Goal: Find specific page/section: Find specific page/section

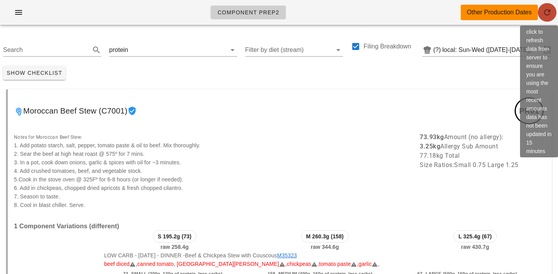
click at [546, 10] on icon "button" at bounding box center [547, 12] width 9 height 9
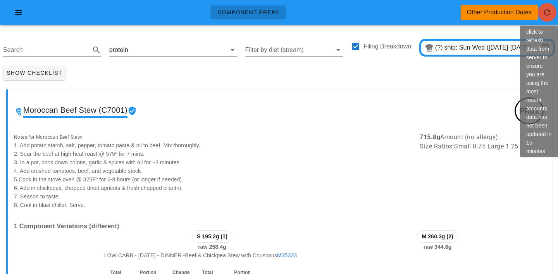
click at [542, 13] on span "button" at bounding box center [547, 12] width 19 height 9
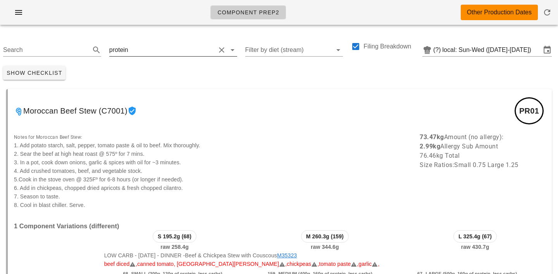
click at [136, 47] on input "text" at bounding box center [173, 50] width 86 height 12
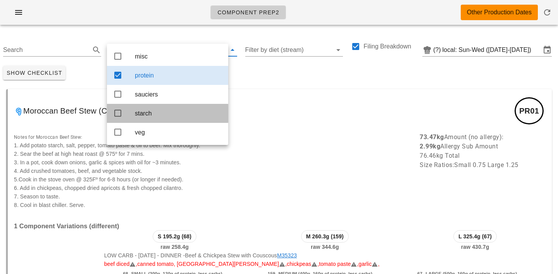
click at [146, 116] on div "starch" at bounding box center [178, 113] width 87 height 7
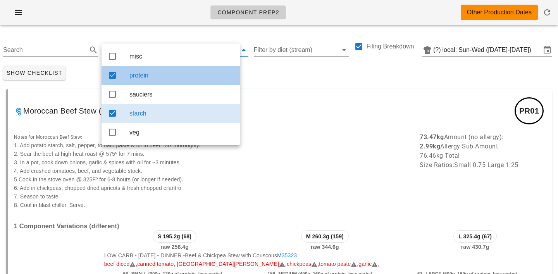
click at [154, 74] on div "protein" at bounding box center [182, 75] width 104 height 7
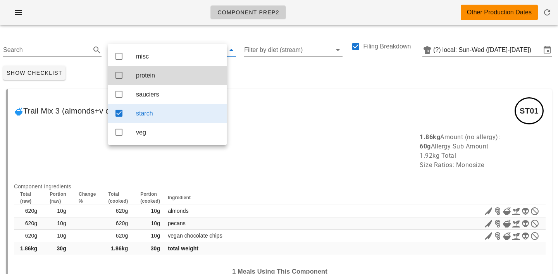
click at [271, 74] on div "Show Checklist" at bounding box center [279, 73] width 558 height 20
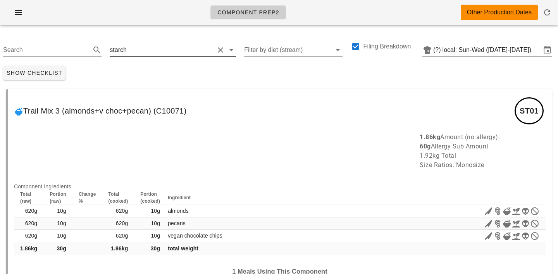
click at [123, 45] on div "starch" at bounding box center [162, 50] width 104 height 12
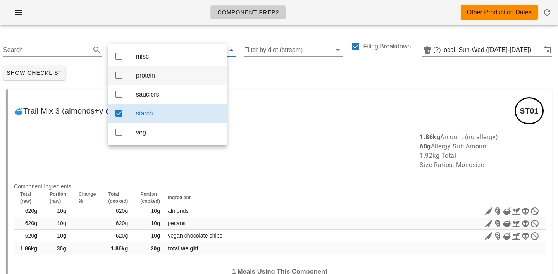
click at [139, 78] on div "protein" at bounding box center [178, 75] width 85 height 7
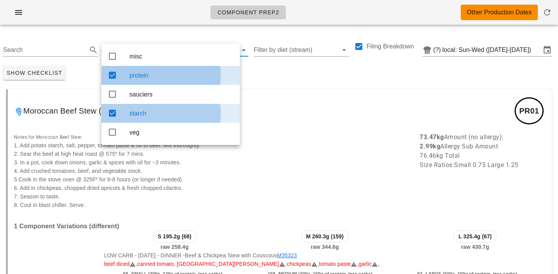
click at [153, 115] on div "starch" at bounding box center [182, 113] width 104 height 7
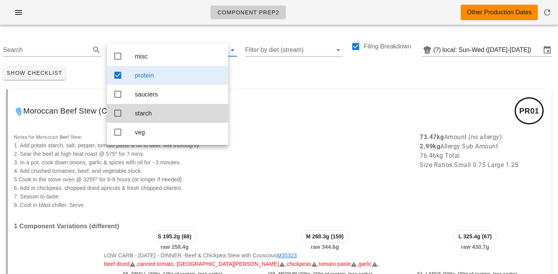
click at [184, 31] on div "Search protein Filter by diet (stream) Filing Breakdown (?) local: Sun-Wed (Aug…" at bounding box center [279, 47] width 558 height 32
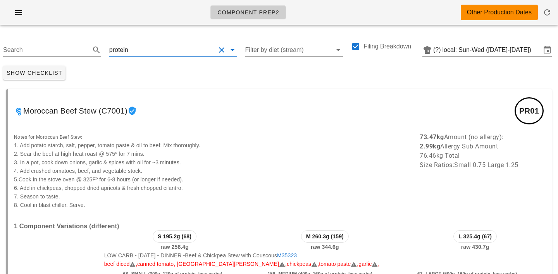
click at [140, 48] on input "text" at bounding box center [173, 50] width 86 height 12
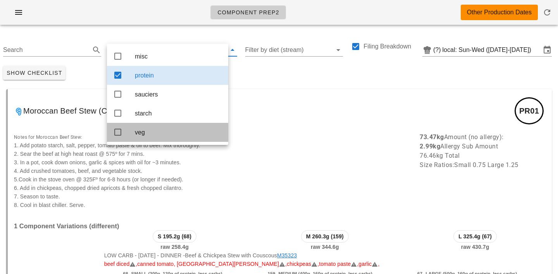
click at [143, 132] on div "veg" at bounding box center [178, 132] width 87 height 7
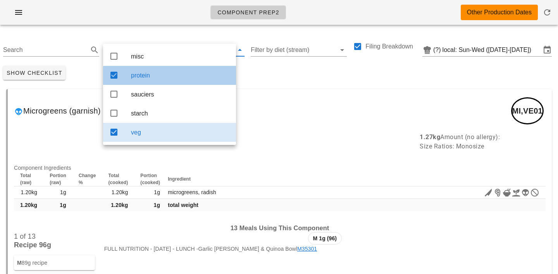
click at [162, 84] on div "protein" at bounding box center [180, 75] width 99 height 17
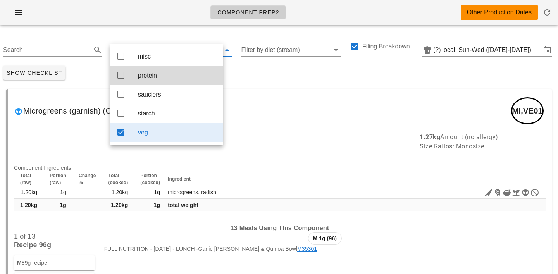
click at [275, 69] on div "Show Checklist" at bounding box center [279, 73] width 558 height 20
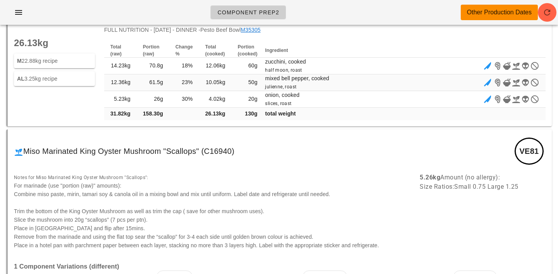
scroll to position [11656, 0]
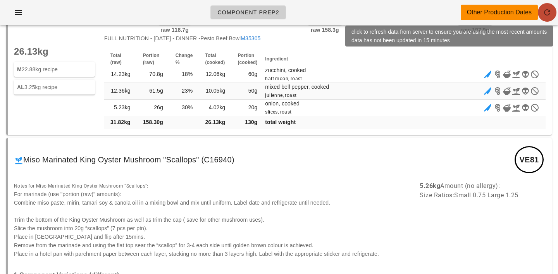
click at [548, 10] on icon "button" at bounding box center [547, 12] width 9 height 9
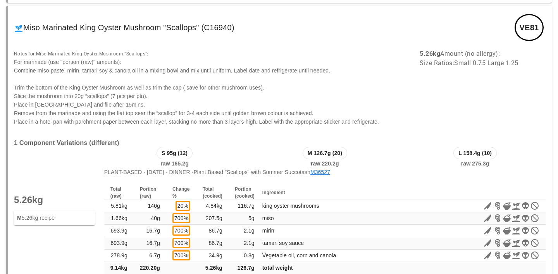
scroll to position [11790, 0]
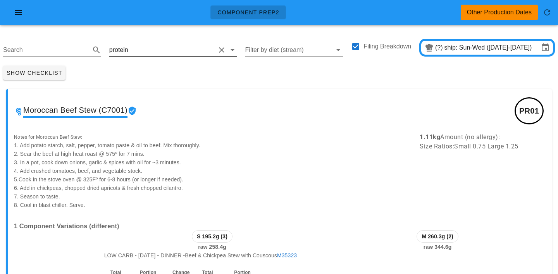
click at [131, 46] on input "text" at bounding box center [173, 50] width 86 height 12
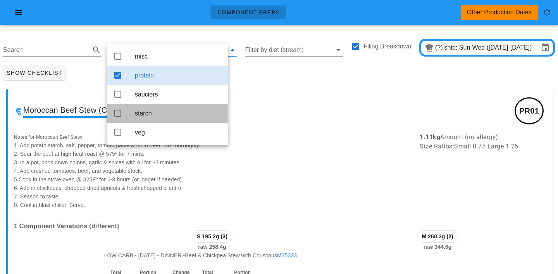
click at [147, 116] on div "starch" at bounding box center [178, 113] width 87 height 7
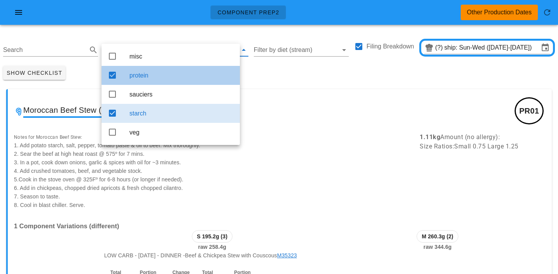
click at [161, 76] on div "protein" at bounding box center [182, 75] width 104 height 7
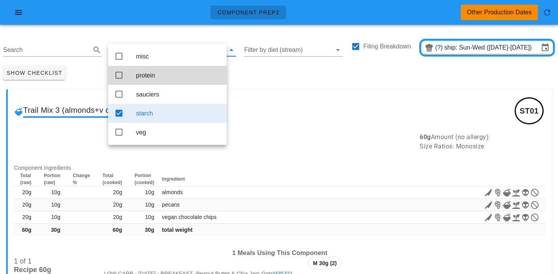
click at [277, 77] on div "Show Checklist" at bounding box center [279, 73] width 558 height 20
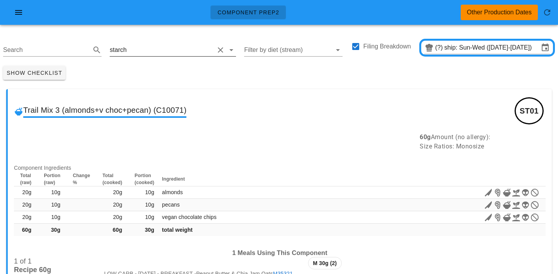
click at [150, 49] on input "text" at bounding box center [171, 50] width 86 height 12
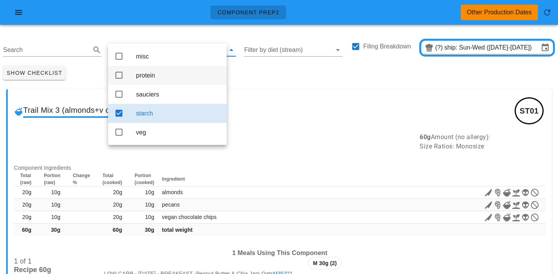
click at [148, 81] on div "protein" at bounding box center [178, 75] width 85 height 17
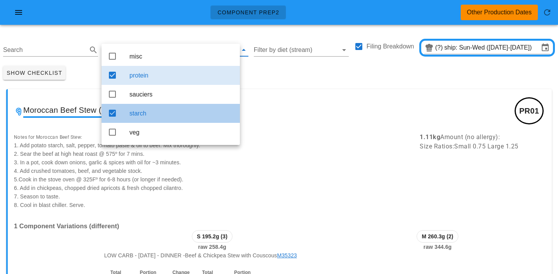
click at [153, 115] on div "starch" at bounding box center [182, 113] width 104 height 7
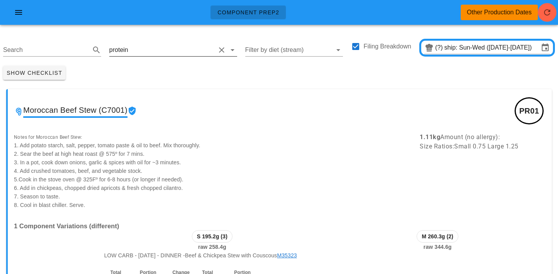
click at [134, 43] on div "protein" at bounding box center [173, 47] width 128 height 17
click at [135, 50] on input "text" at bounding box center [173, 50] width 86 height 12
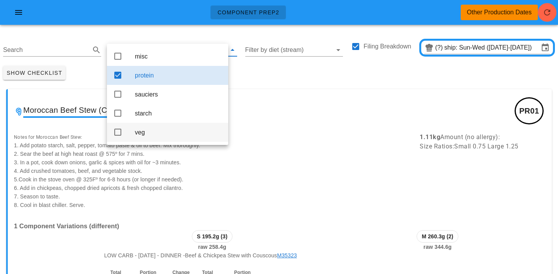
click at [138, 141] on div "veg" at bounding box center [178, 132] width 87 height 17
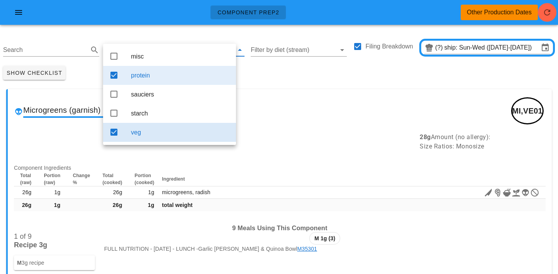
click at [164, 78] on div "protein" at bounding box center [180, 75] width 99 height 7
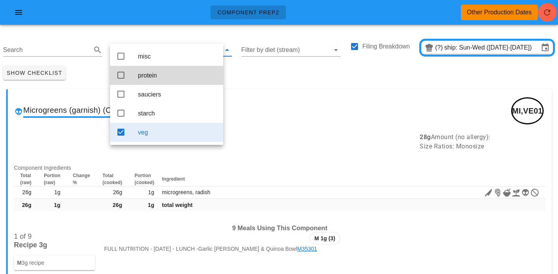
click at [257, 78] on div "Show Checklist" at bounding box center [279, 73] width 558 height 20
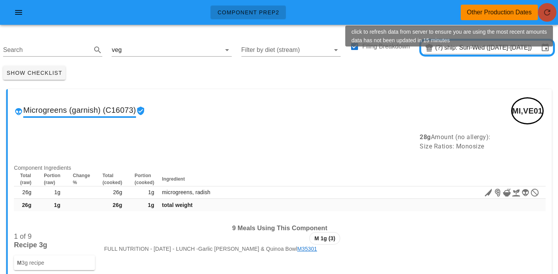
click at [548, 19] on button "button" at bounding box center [547, 12] width 19 height 19
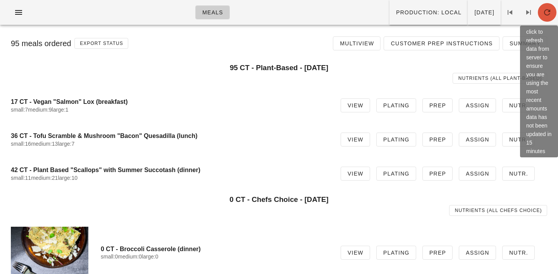
click at [544, 11] on icon "button" at bounding box center [547, 12] width 9 height 9
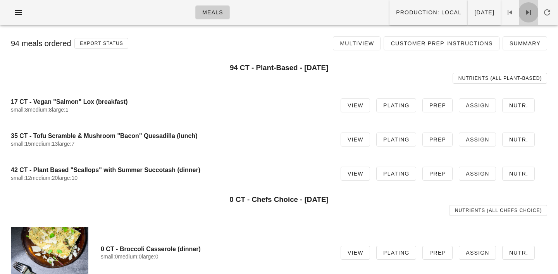
click at [530, 12] on icon at bounding box center [528, 12] width 9 height 9
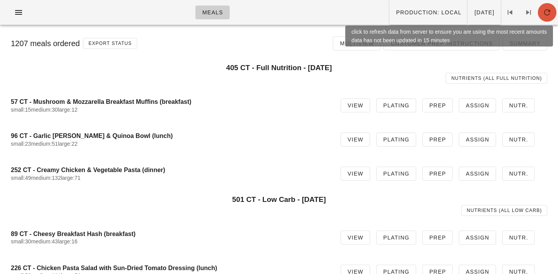
click at [556, 12] on span "button" at bounding box center [547, 12] width 19 height 9
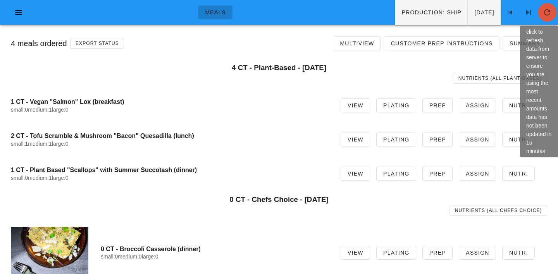
click at [544, 11] on icon "button" at bounding box center [547, 12] width 9 height 9
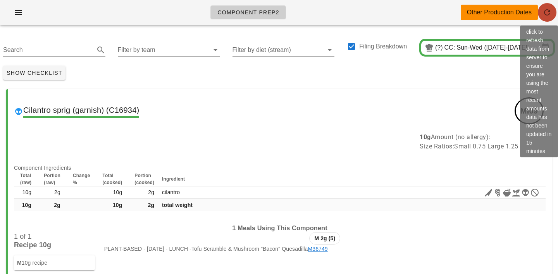
click at [550, 18] on button "button" at bounding box center [547, 12] width 19 height 19
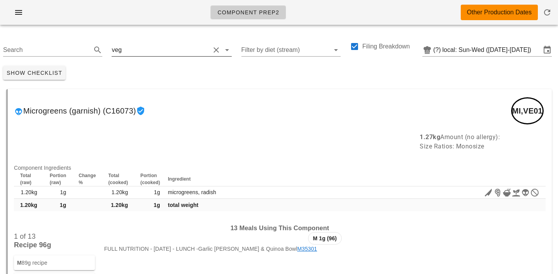
click at [125, 48] on input "text" at bounding box center [166, 50] width 87 height 12
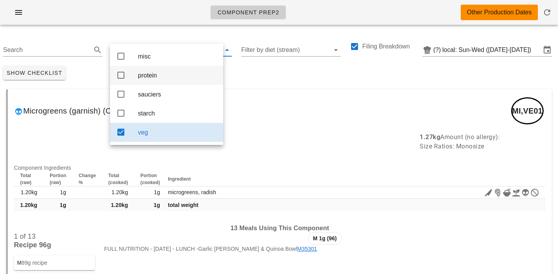
click at [150, 79] on div "protein" at bounding box center [177, 75] width 79 height 7
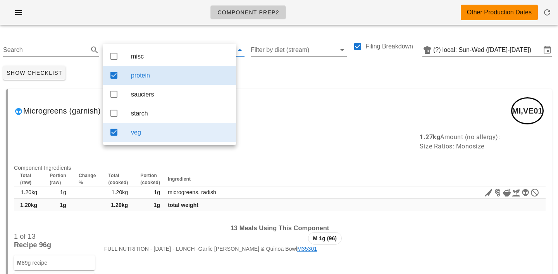
click at [152, 134] on div "veg" at bounding box center [180, 132] width 99 height 7
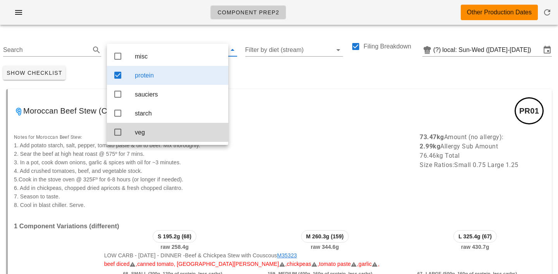
click at [268, 76] on div "Show Checklist" at bounding box center [279, 73] width 558 height 20
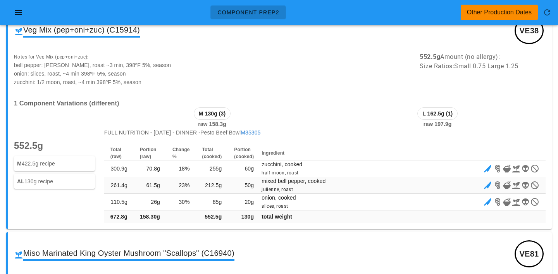
scroll to position [8715, 0]
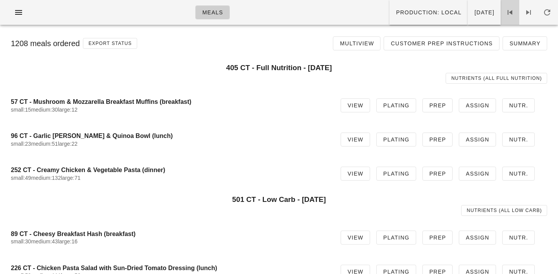
click at [509, 12] on icon at bounding box center [510, 12] width 9 height 9
